Goal: Task Accomplishment & Management: Manage account settings

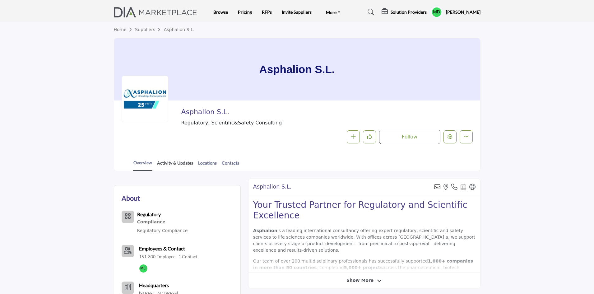
click at [174, 160] on link "Activity & Updates" at bounding box center [175, 164] width 37 height 11
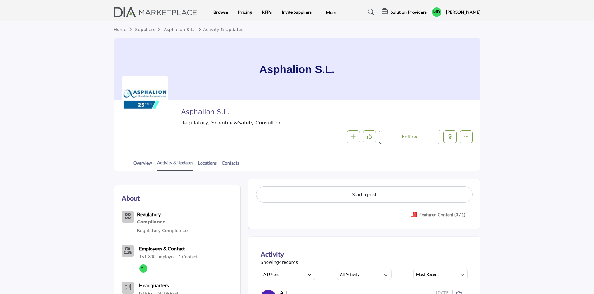
click at [412, 11] on h5 "Solution Providers" at bounding box center [408, 12] width 36 height 6
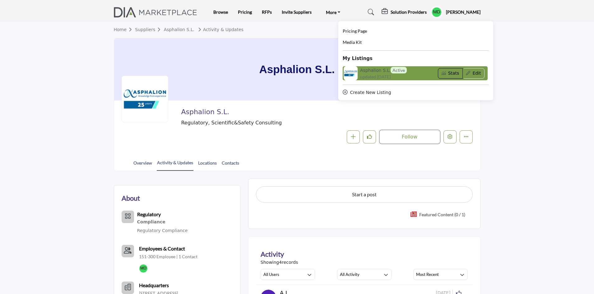
click at [462, 74] on button "Stats" at bounding box center [450, 73] width 25 height 11
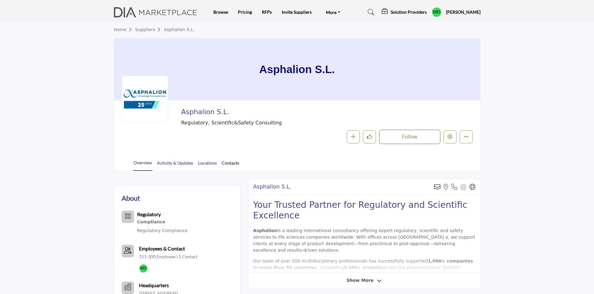
click at [227, 167] on link "Contacts" at bounding box center [230, 164] width 18 height 11
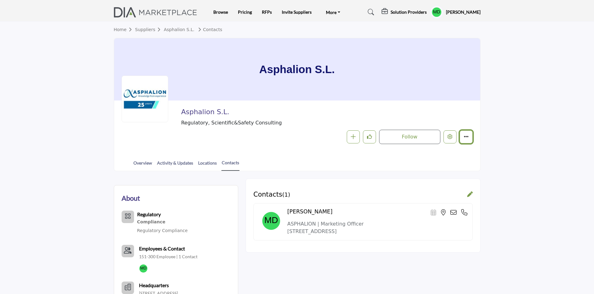
click at [464, 137] on icon "More details" at bounding box center [465, 136] width 5 height 5
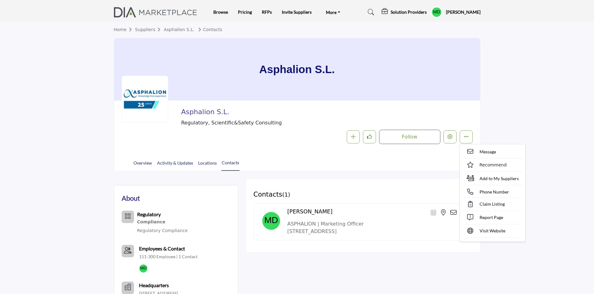
click at [520, 109] on section "Home Suppliers Asphalion S.L. Contacts Asphalion S.L. Asphalion S.L. Regulatory…" at bounding box center [297, 96] width 594 height 150
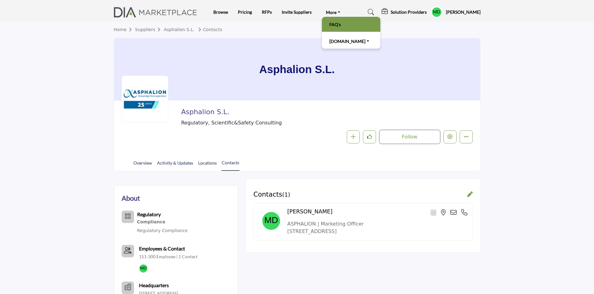
click at [335, 30] on li "FAQ's" at bounding box center [351, 24] width 58 height 15
click at [332, 25] on link "FAQ's" at bounding box center [351, 24] width 52 height 9
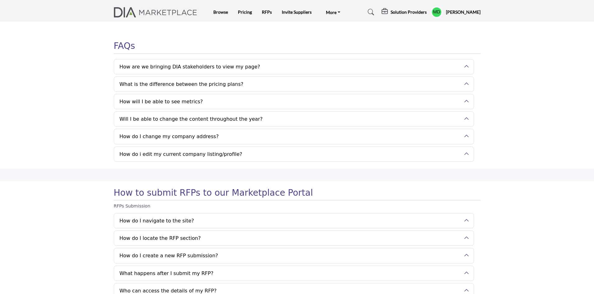
click at [140, 10] on img at bounding box center [157, 12] width 87 height 10
click at [137, 16] on img at bounding box center [157, 12] width 87 height 10
click at [174, 62] on button "How are we bringing DIA stakeholders to view my page?" at bounding box center [289, 66] width 350 height 15
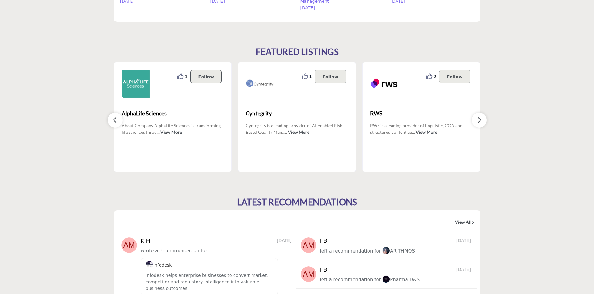
scroll to position [559, 0]
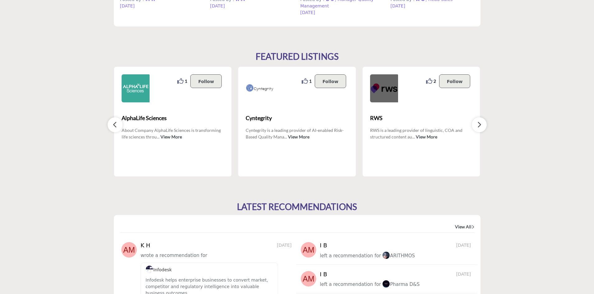
click at [393, 95] on img at bounding box center [384, 88] width 28 height 28
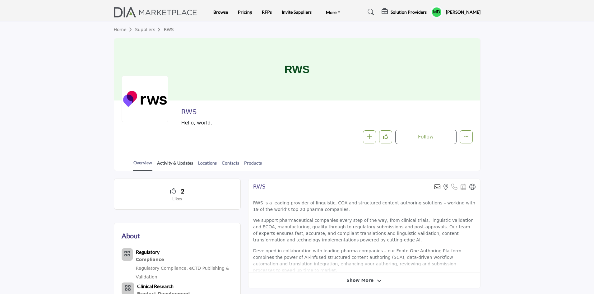
click at [182, 163] on link "Activity & Updates" at bounding box center [175, 164] width 37 height 11
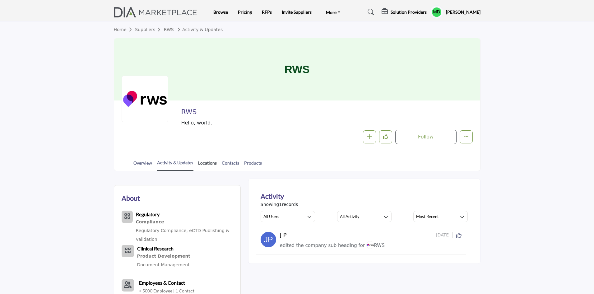
click at [210, 165] on link "Locations" at bounding box center [207, 164] width 19 height 11
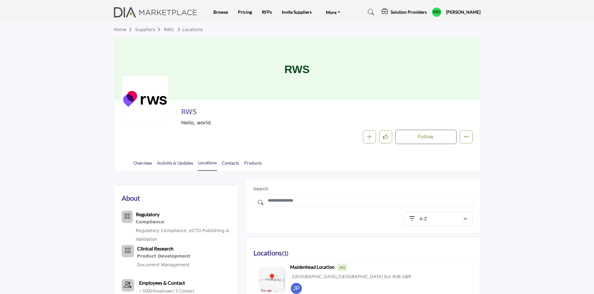
click at [155, 11] on img at bounding box center [157, 12] width 87 height 10
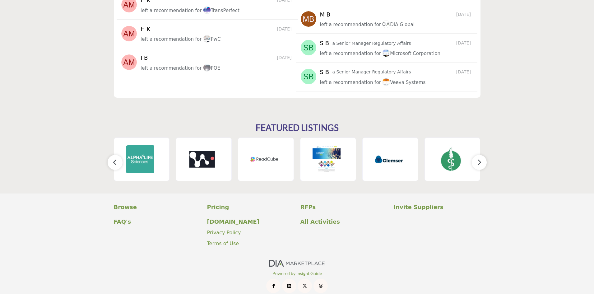
scroll to position [886, 0]
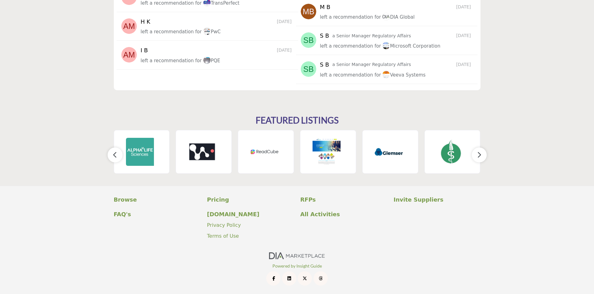
click at [482, 154] on button "button" at bounding box center [479, 154] width 15 height 15
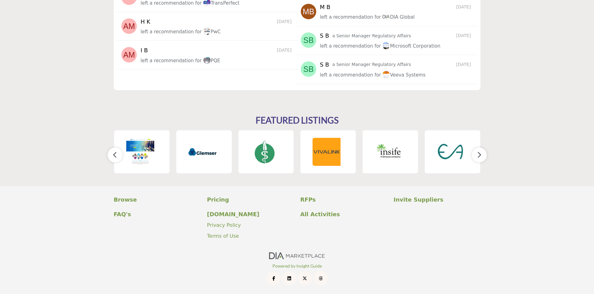
click at [482, 154] on button "button" at bounding box center [479, 154] width 15 height 15
click at [480, 155] on icon "button" at bounding box center [478, 155] width 5 height 8
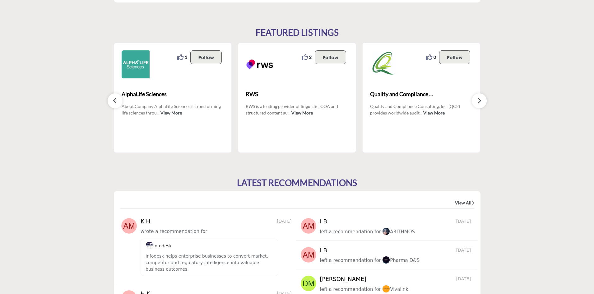
scroll to position [575, 0]
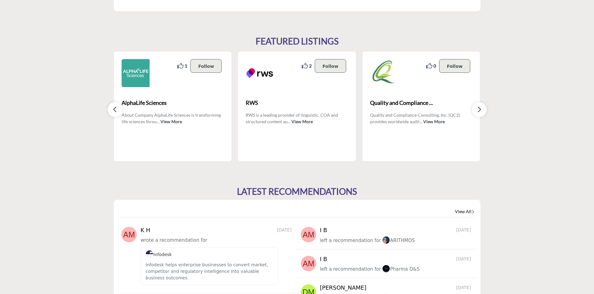
click at [481, 109] on button "button" at bounding box center [479, 109] width 15 height 15
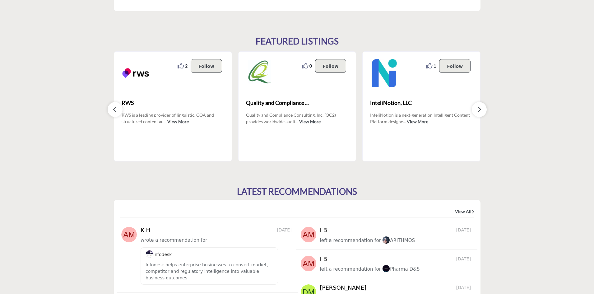
click at [481, 109] on button "button" at bounding box center [479, 109] width 15 height 15
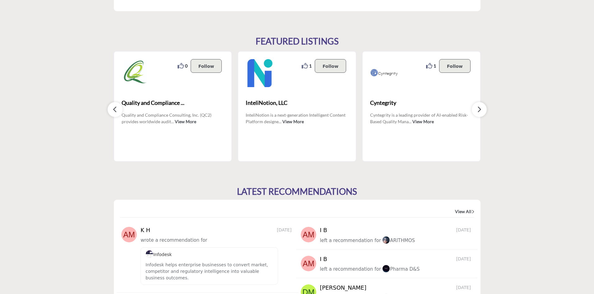
click at [481, 109] on button "button" at bounding box center [479, 109] width 15 height 15
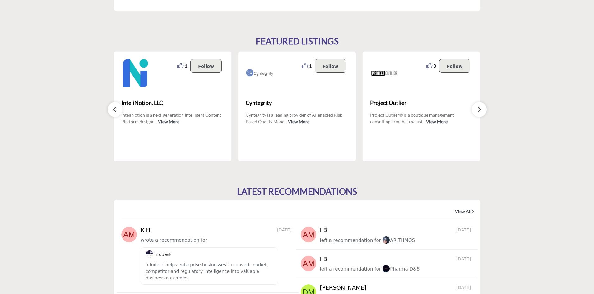
click at [481, 109] on button "button" at bounding box center [479, 109] width 15 height 15
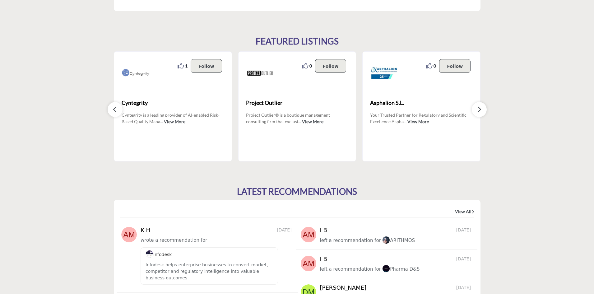
click at [481, 109] on button "button" at bounding box center [479, 109] width 15 height 15
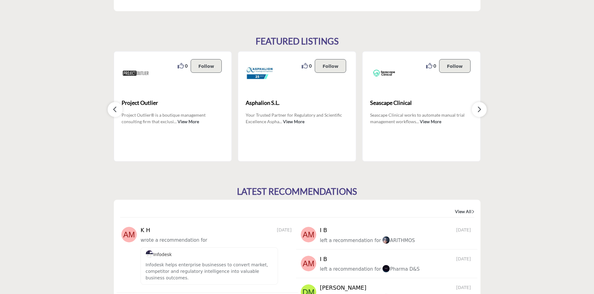
click at [481, 109] on button "button" at bounding box center [479, 109] width 15 height 15
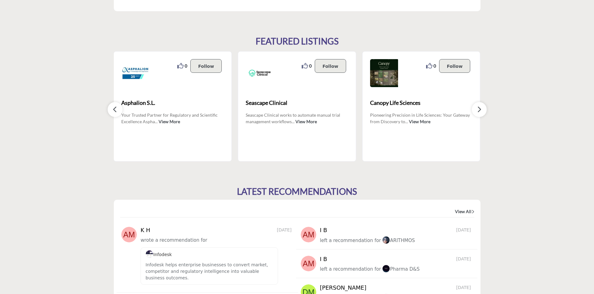
click at [481, 109] on button "button" at bounding box center [479, 109] width 15 height 15
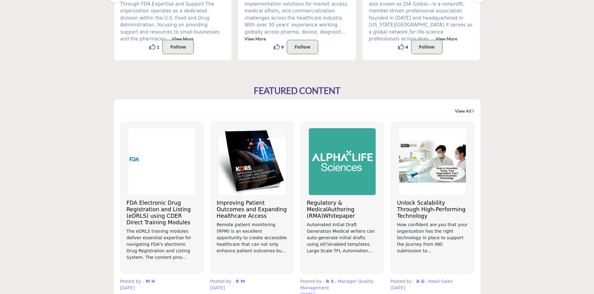
scroll to position [326, 0]
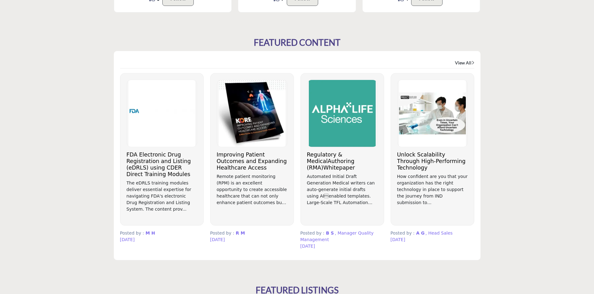
click at [471, 62] on icon at bounding box center [472, 62] width 3 height 5
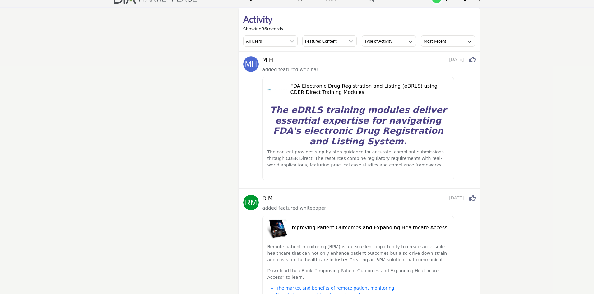
scroll to position [31, 0]
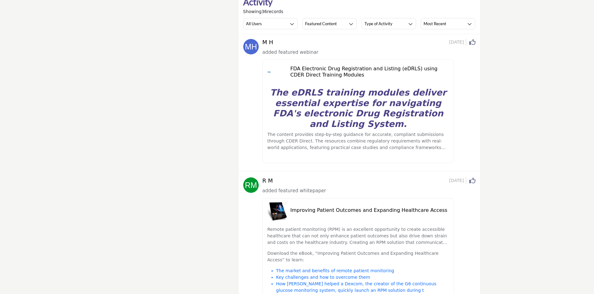
click at [314, 100] on strong "The eDRLS training modules deliver essential expertise for navigating FDA's ele…" at bounding box center [358, 108] width 176 height 42
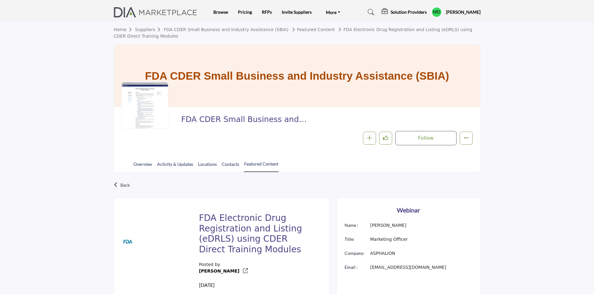
click at [463, 13] on h5 "[PERSON_NAME]" at bounding box center [463, 12] width 35 height 6
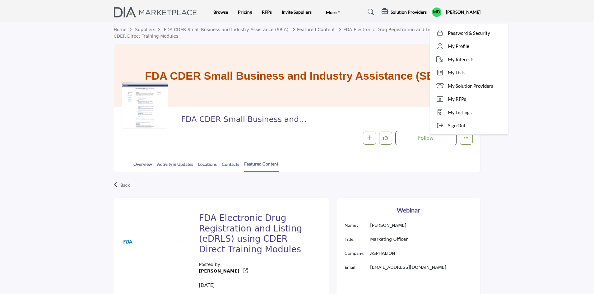
click at [141, 9] on img at bounding box center [157, 12] width 87 height 10
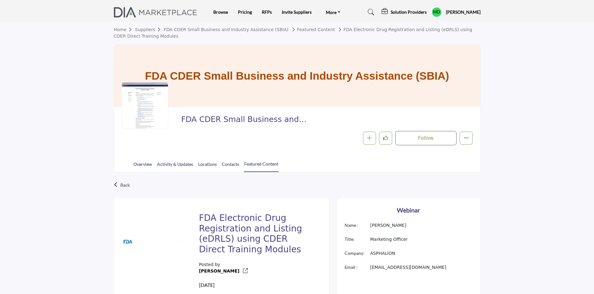
click at [117, 31] on link "Home" at bounding box center [124, 29] width 21 height 5
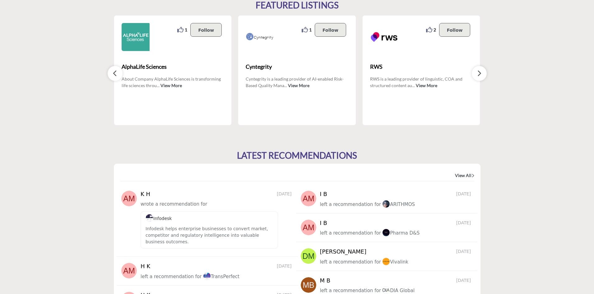
scroll to position [591, 0]
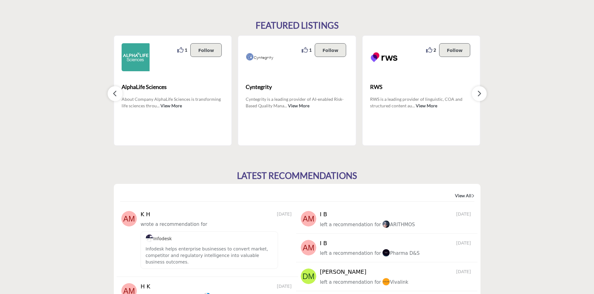
click at [481, 96] on icon "button" at bounding box center [478, 94] width 5 height 8
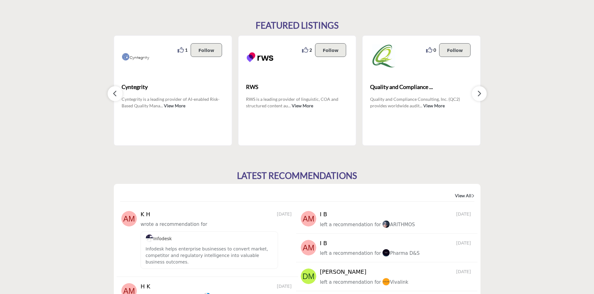
click at [481, 96] on icon "button" at bounding box center [478, 94] width 5 height 8
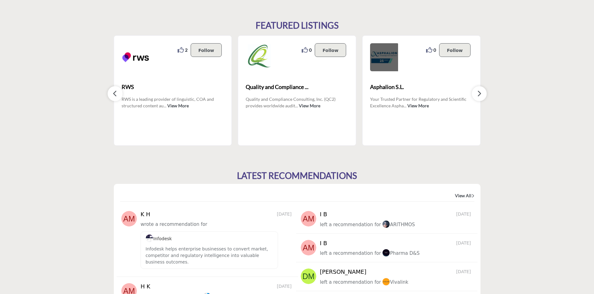
click at [375, 55] on img at bounding box center [384, 57] width 28 height 28
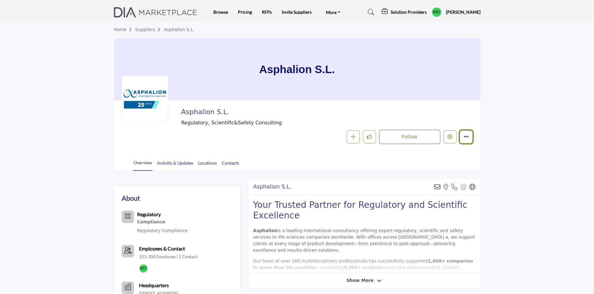
click at [466, 136] on icon "More details" at bounding box center [465, 136] width 5 height 5
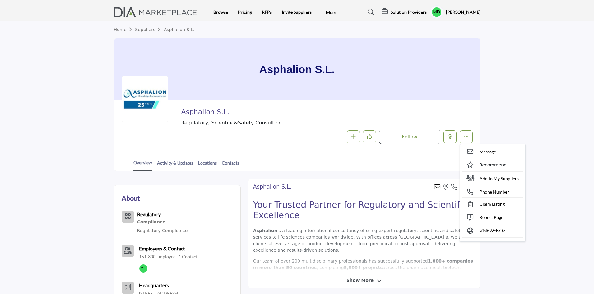
click at [537, 110] on section "Home Suppliers Asphalion S.L. Asphalion S.L. Asphalion S.L. Regulatory, Scienti…" at bounding box center [297, 96] width 594 height 150
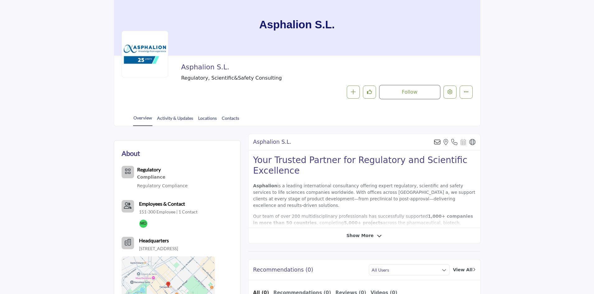
scroll to position [40, 0]
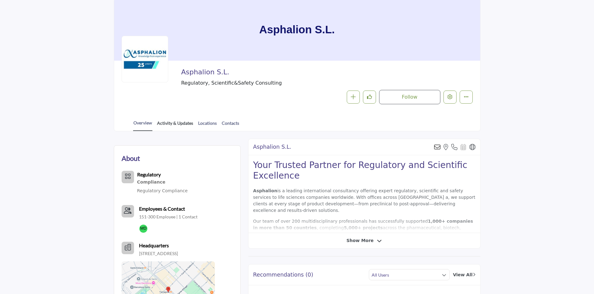
click at [180, 126] on link "Activity & Updates" at bounding box center [175, 125] width 37 height 11
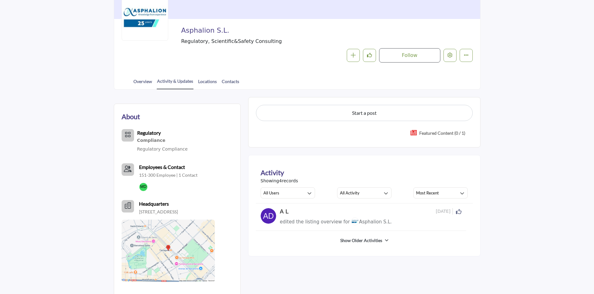
scroll to position [62, 0]
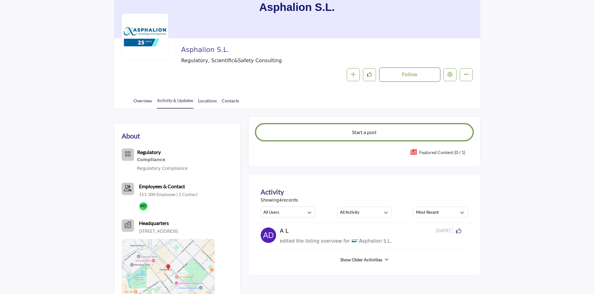
click at [346, 134] on button "Start a post" at bounding box center [364, 132] width 217 height 16
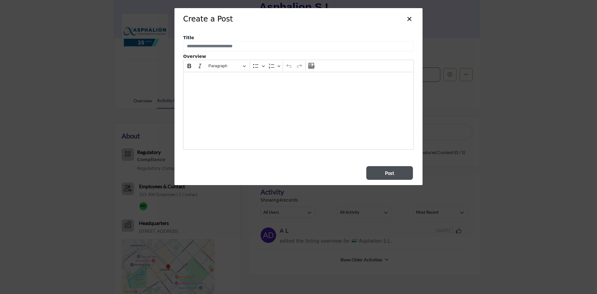
click at [408, 21] on button "×" at bounding box center [409, 18] width 9 height 12
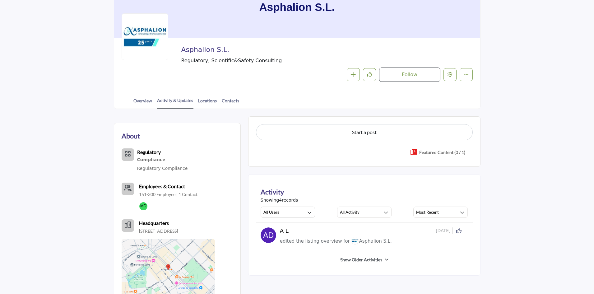
click at [542, 89] on section "Home Suppliers Asphalion S.L. Activity & Updates Asphalion S.L. Asphalion S.L. …" at bounding box center [297, 34] width 594 height 150
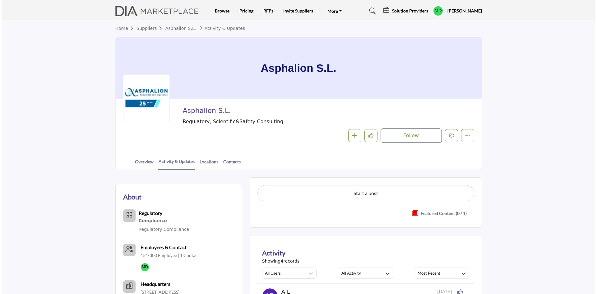
scroll to position [0, 0]
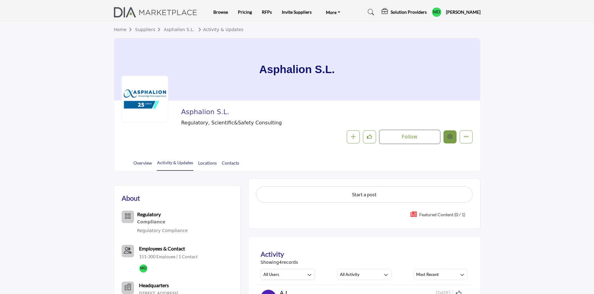
click at [446, 141] on button "Edit company" at bounding box center [449, 136] width 13 height 13
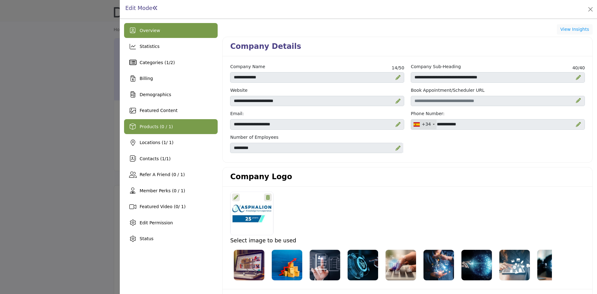
click at [140, 130] on div "Products (0 / 1)" at bounding box center [171, 126] width 94 height 15
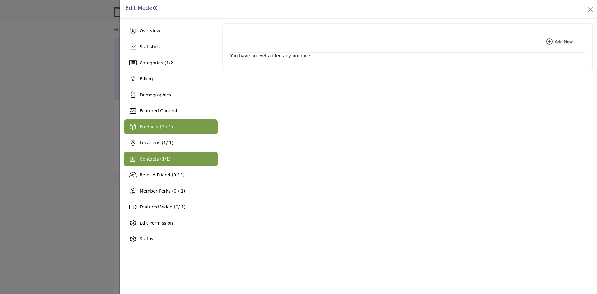
click at [146, 158] on span "Contacts ( 1 / 1 )" at bounding box center [155, 158] width 31 height 5
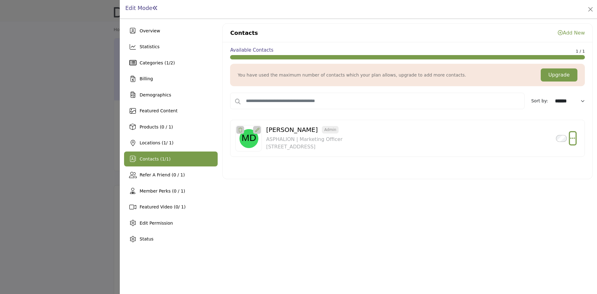
click at [574, 135] on icon "Select Droddown options" at bounding box center [572, 138] width 5 height 6
click at [413, 192] on div "Contacts Add New Available Contacts 1 / 1 You have used the maximum number of c…" at bounding box center [407, 134] width 370 height 223
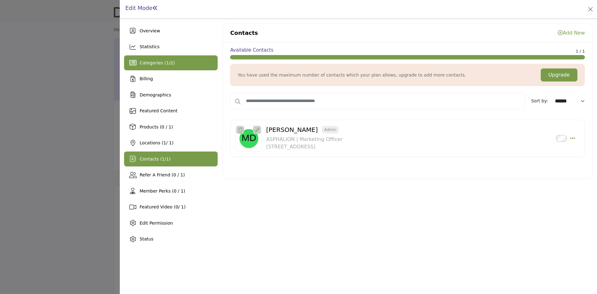
click at [157, 62] on span "Categories ( 1 / 2 )" at bounding box center [157, 62] width 35 height 5
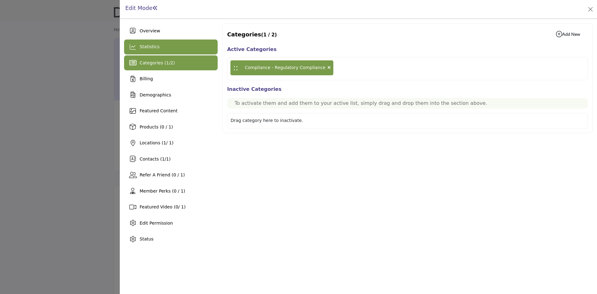
click at [156, 49] on span "Statistics" at bounding box center [150, 46] width 20 height 5
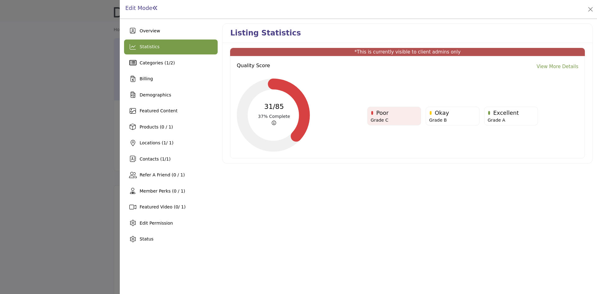
click at [414, 114] on div "Poor" at bounding box center [393, 112] width 47 height 8
click at [151, 37] on div "Overview" at bounding box center [171, 30] width 94 height 15
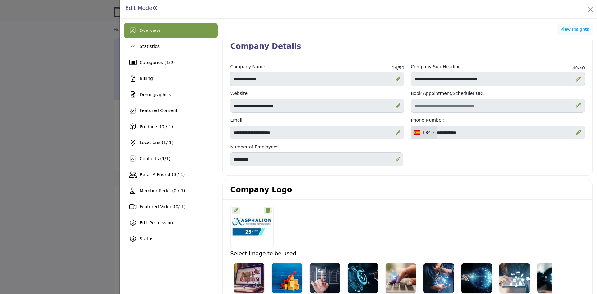
click at [576, 105] on icon "Upgrade Scheduler" at bounding box center [578, 105] width 5 height 5
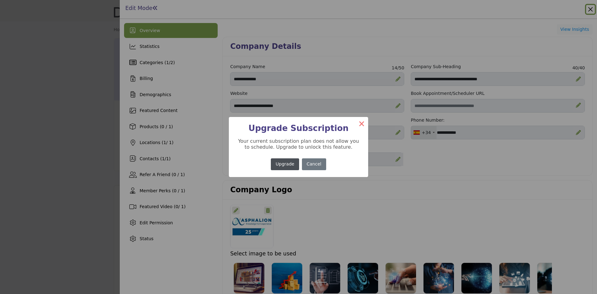
click at [361, 126] on button "×" at bounding box center [361, 123] width 13 height 13
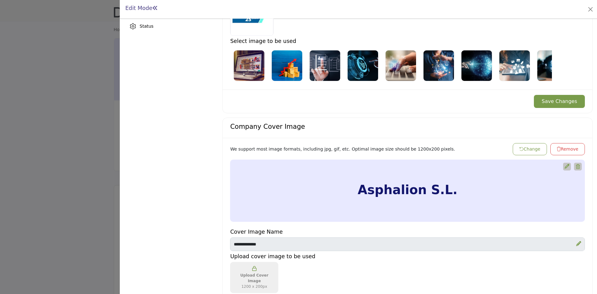
scroll to position [218, 0]
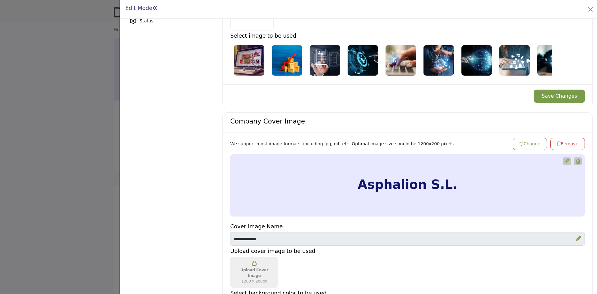
click at [528, 145] on button "Change" at bounding box center [530, 144] width 34 height 12
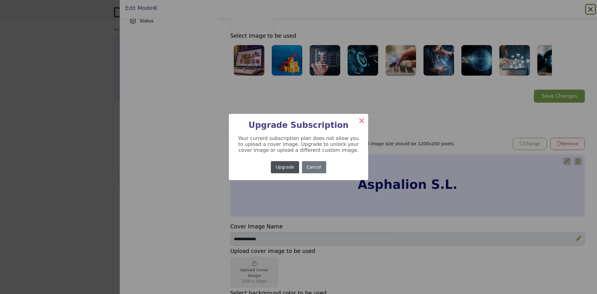
click at [359, 118] on button "×" at bounding box center [361, 120] width 13 height 13
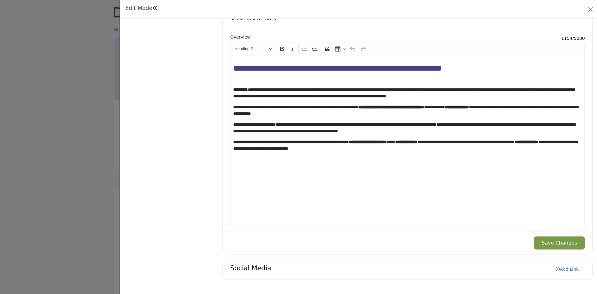
scroll to position [633, 0]
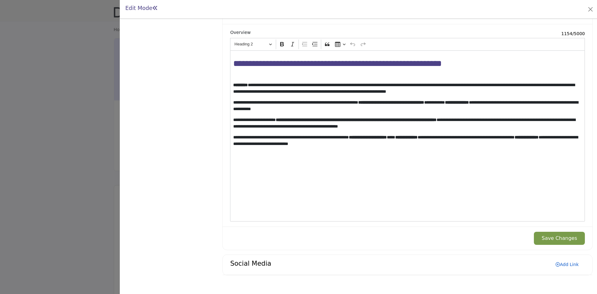
click at [566, 263] on link "Add Link" at bounding box center [566, 264] width 35 height 10
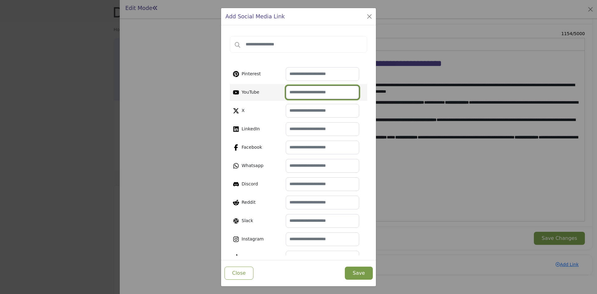
click at [303, 92] on input "text" at bounding box center [322, 92] width 73 height 14
paste input "**********"
type input "**********"
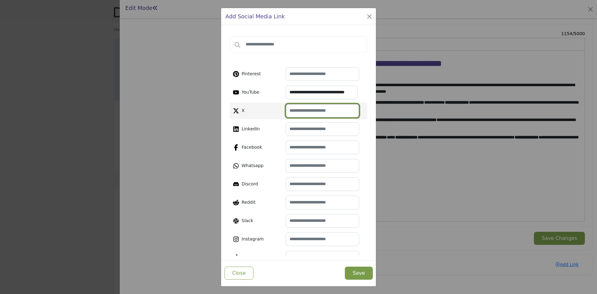
click at [312, 109] on input "text" at bounding box center [322, 111] width 73 height 14
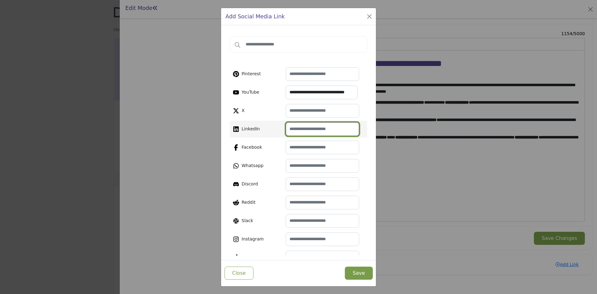
click at [310, 131] on input "text" at bounding box center [322, 129] width 73 height 14
paste input "**********"
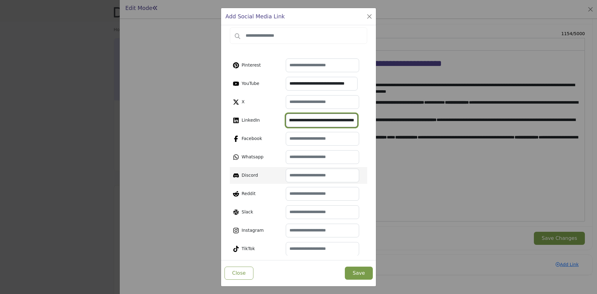
scroll to position [16, 0]
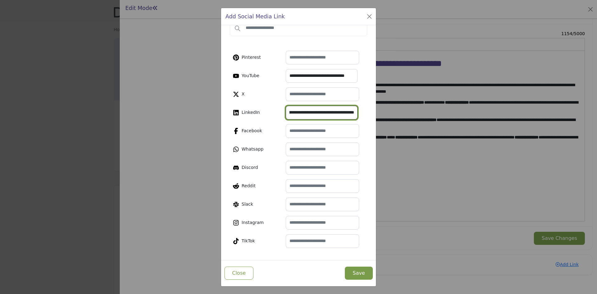
type input "**********"
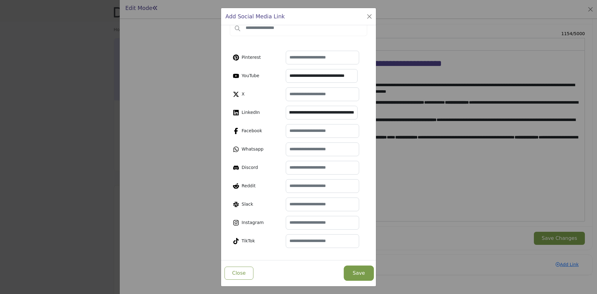
click at [363, 270] on button "Save" at bounding box center [359, 272] width 28 height 13
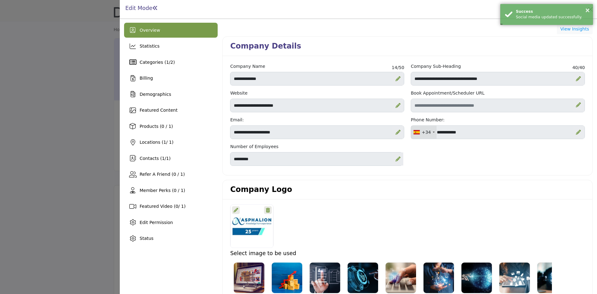
scroll to position [0, 0]
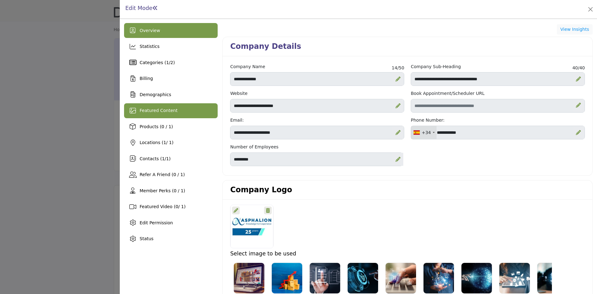
click at [162, 110] on span "Featured Content" at bounding box center [159, 110] width 38 height 5
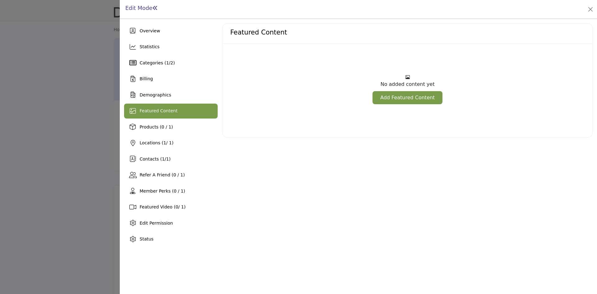
click at [412, 93] on link "Add Featured Content" at bounding box center [407, 97] width 70 height 13
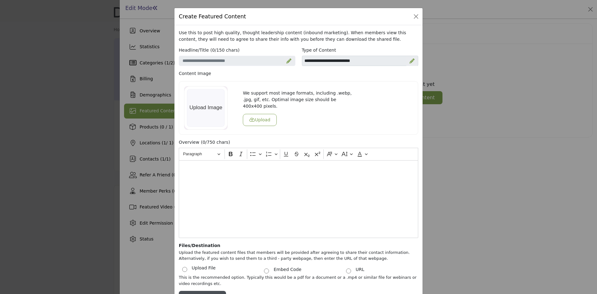
click at [407, 59] on div at bounding box center [411, 61] width 11 height 10
click at [389, 69] on div "**********" at bounding box center [359, 59] width 123 height 24
click at [350, 63] on select "**********" at bounding box center [360, 61] width 117 height 11
click at [292, 131] on div "We support most image formats, including .webp, .jpg, gif, etc. Optimal image s…" at bounding box center [298, 107] width 239 height 53
